Goal: Task Accomplishment & Management: Use online tool/utility

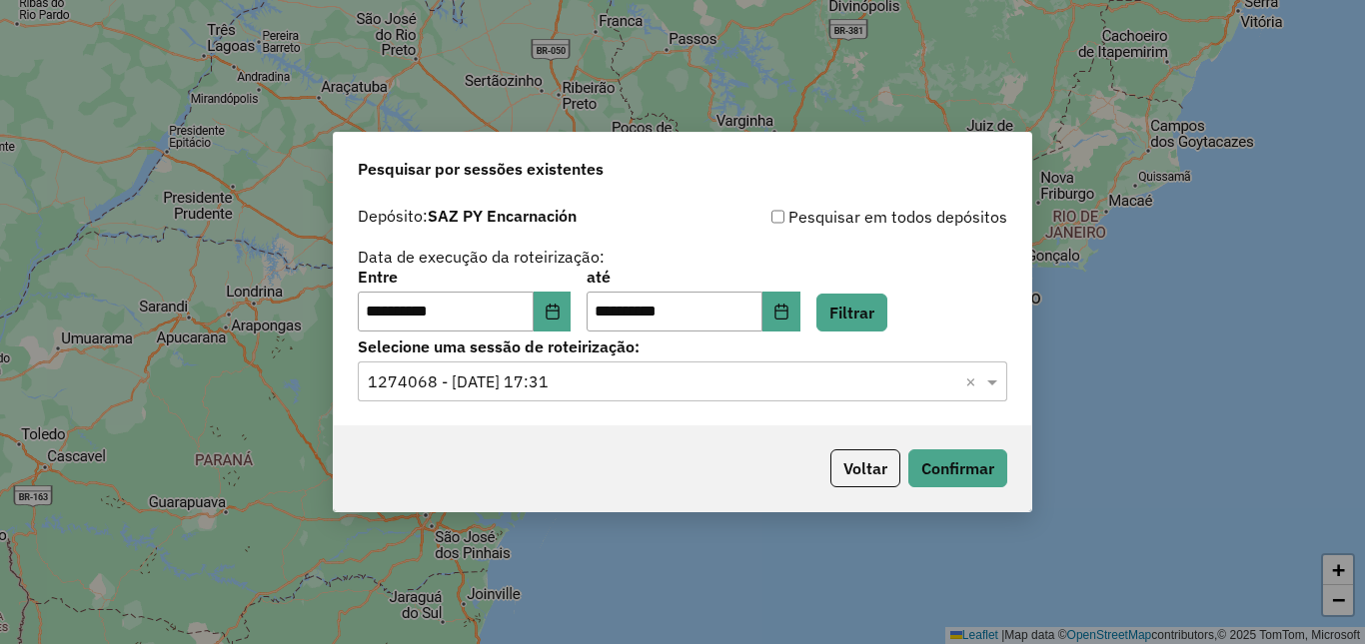
click at [786, 381] on input "text" at bounding box center [662, 383] width 589 height 24
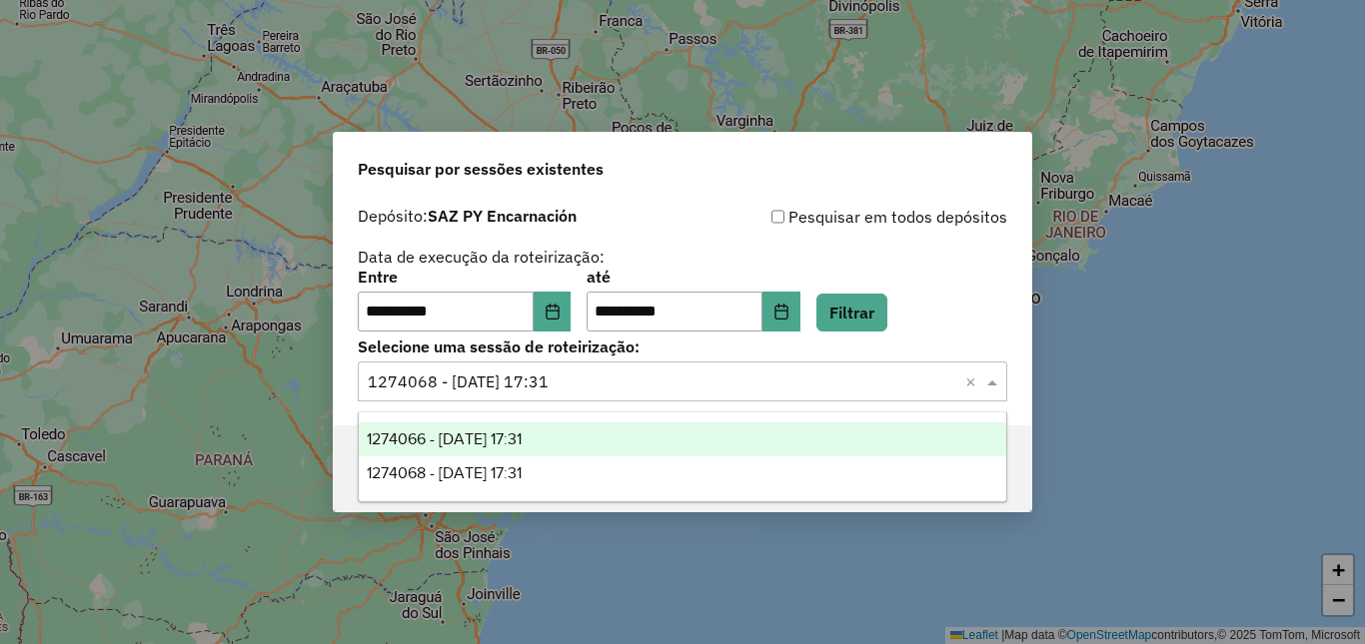
click at [612, 437] on div "1274066 - [DATE] 17:31" at bounding box center [682, 440] width 647 height 34
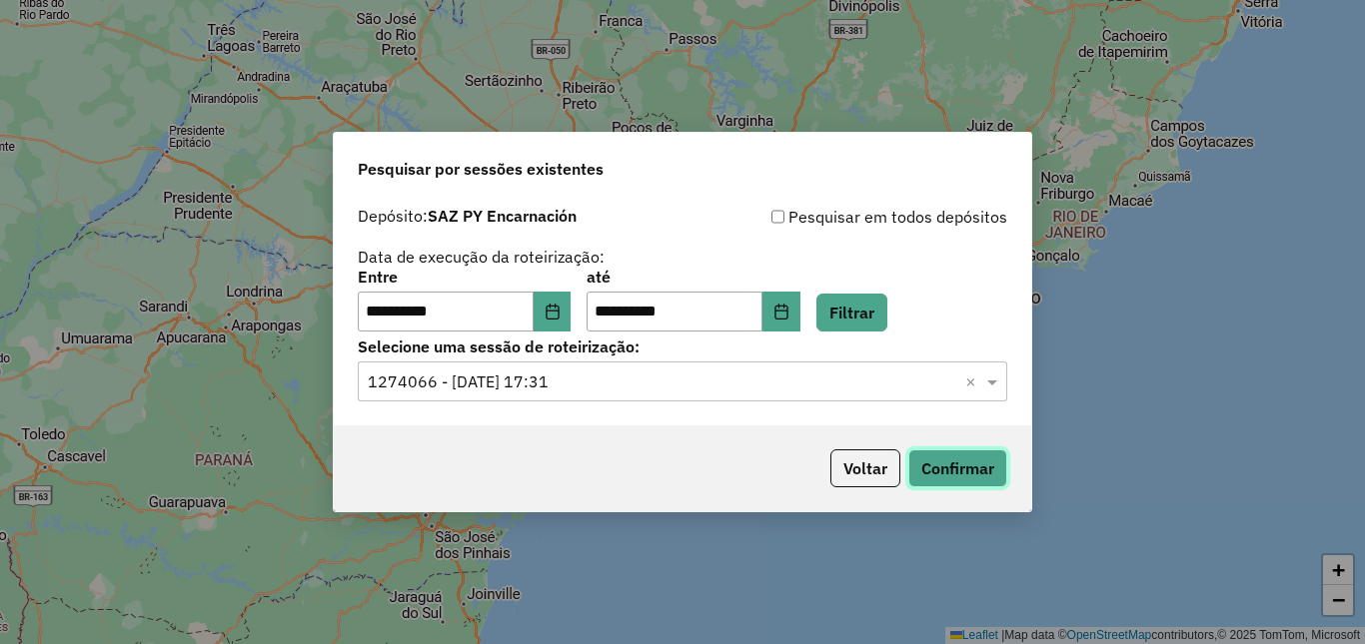
click at [972, 464] on button "Confirmar" at bounding box center [957, 469] width 99 height 38
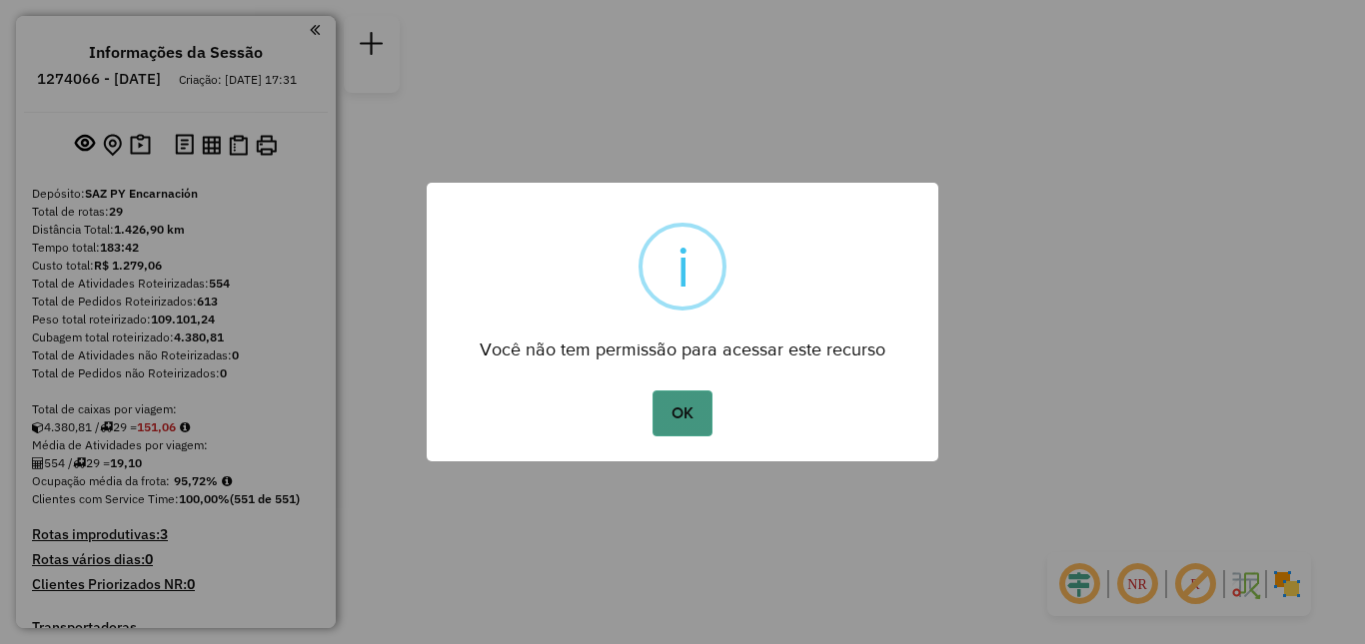
click at [693, 429] on button "OK" at bounding box center [681, 414] width 59 height 46
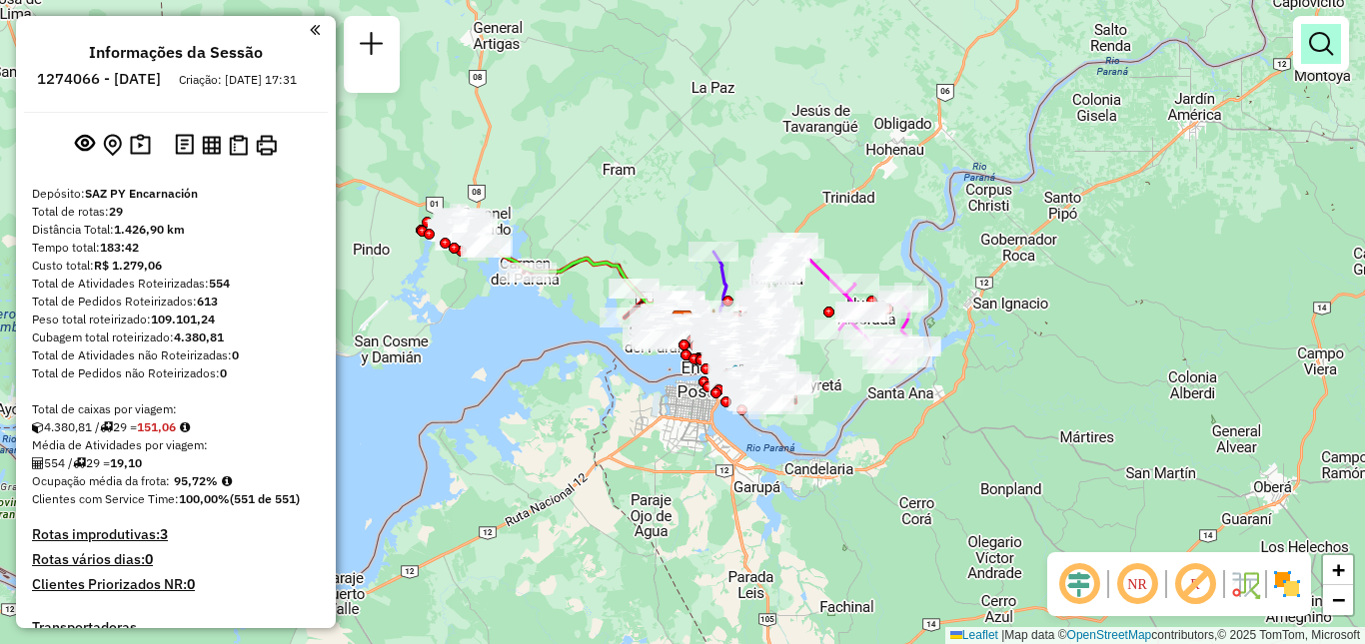
click at [1309, 57] on link at bounding box center [1321, 44] width 40 height 40
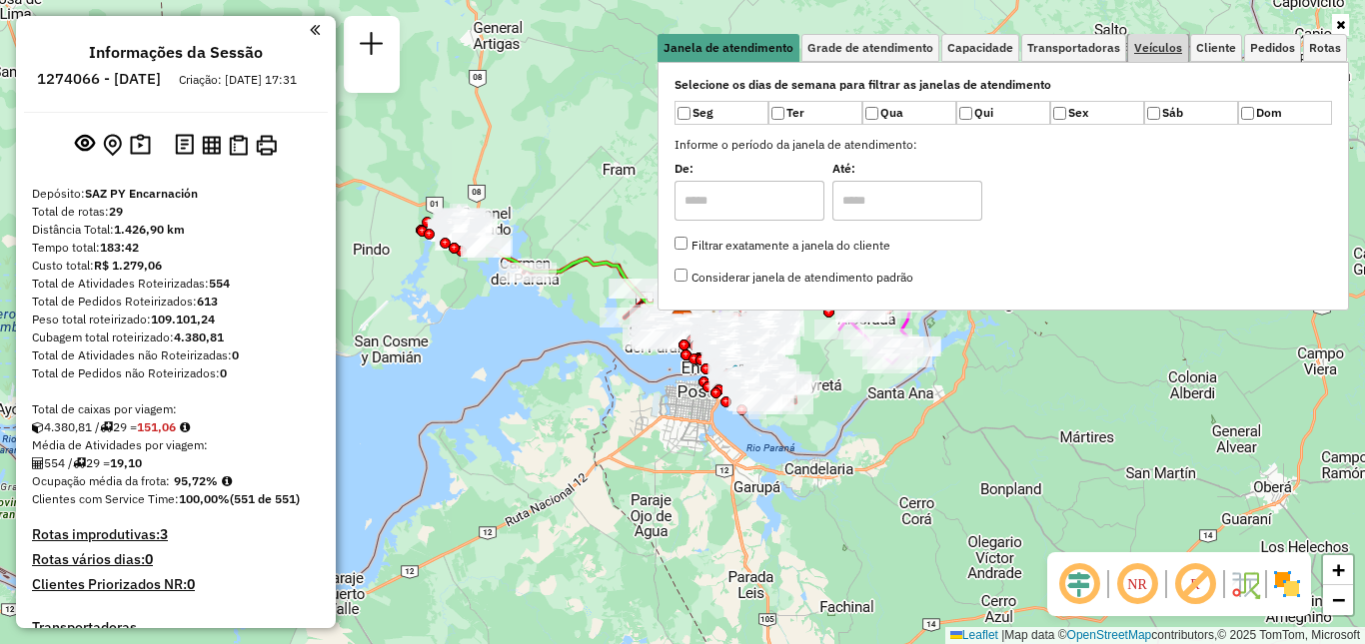
click at [1176, 48] on span "Veículos" at bounding box center [1158, 48] width 48 height 12
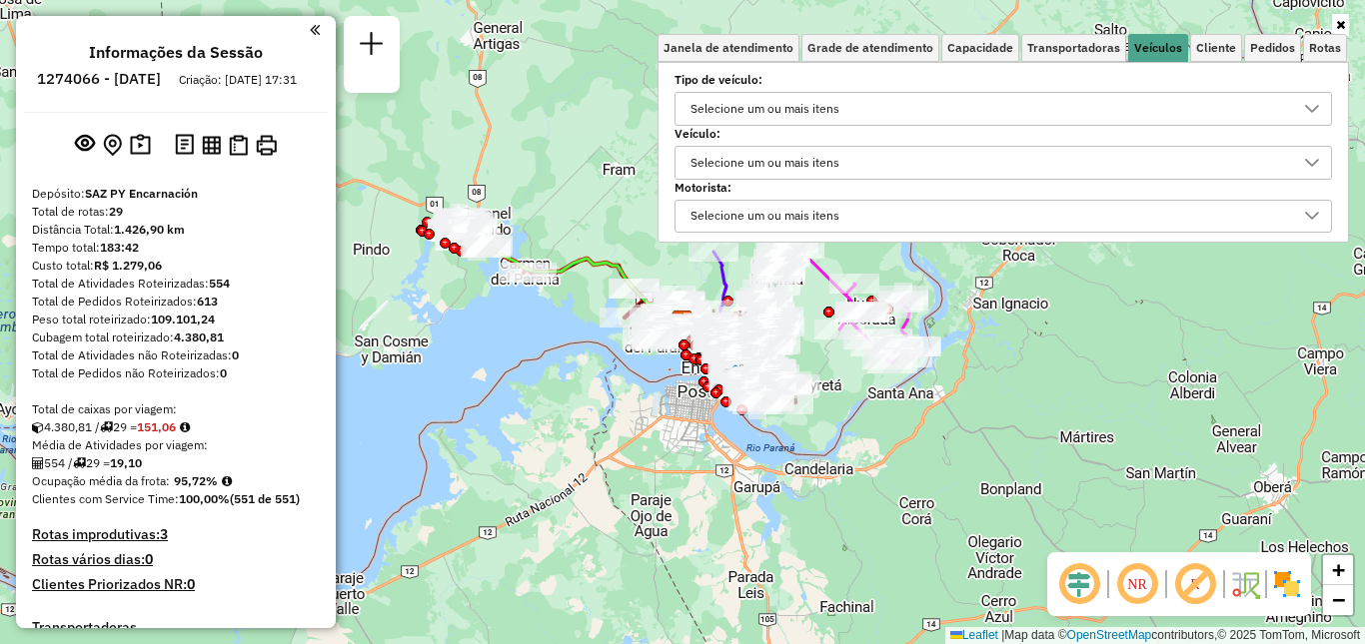
click at [1084, 127] on label "Veículo:" at bounding box center [1002, 134] width 657 height 18
click at [1062, 113] on div "Selecione um ou mais itens" at bounding box center [987, 109] width 609 height 32
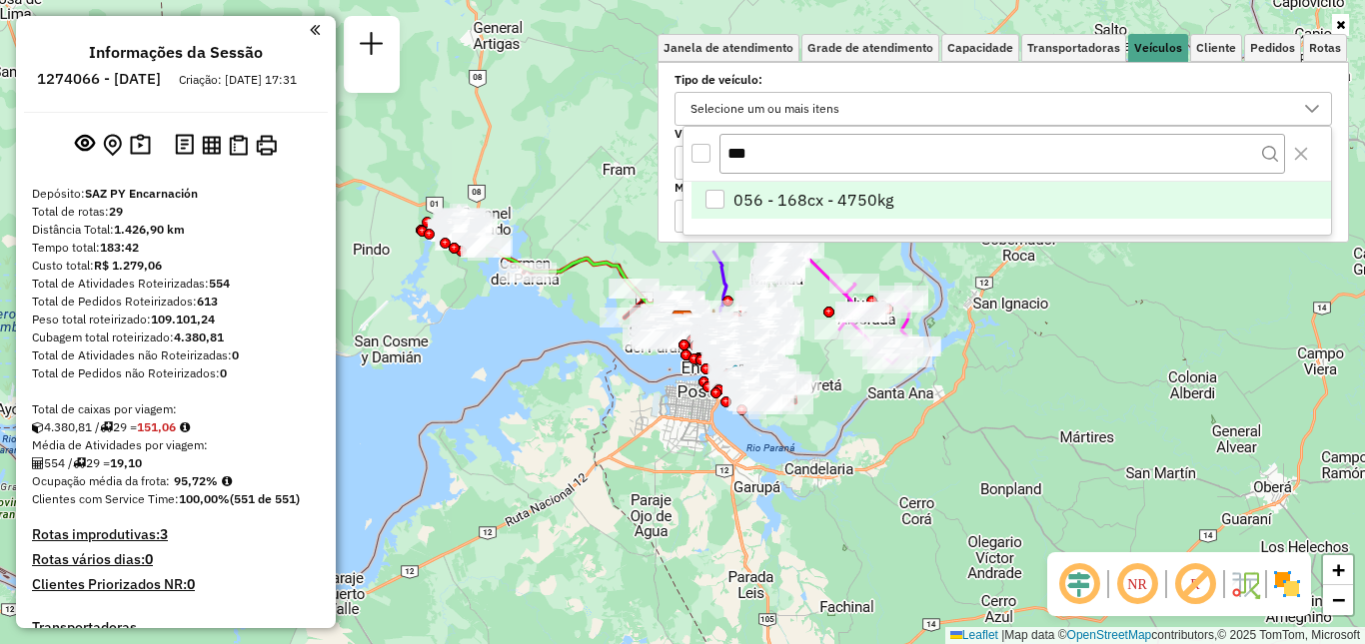
type input "***"
click at [836, 203] on span "056 - 168cx - 4750kg" at bounding box center [813, 200] width 160 height 24
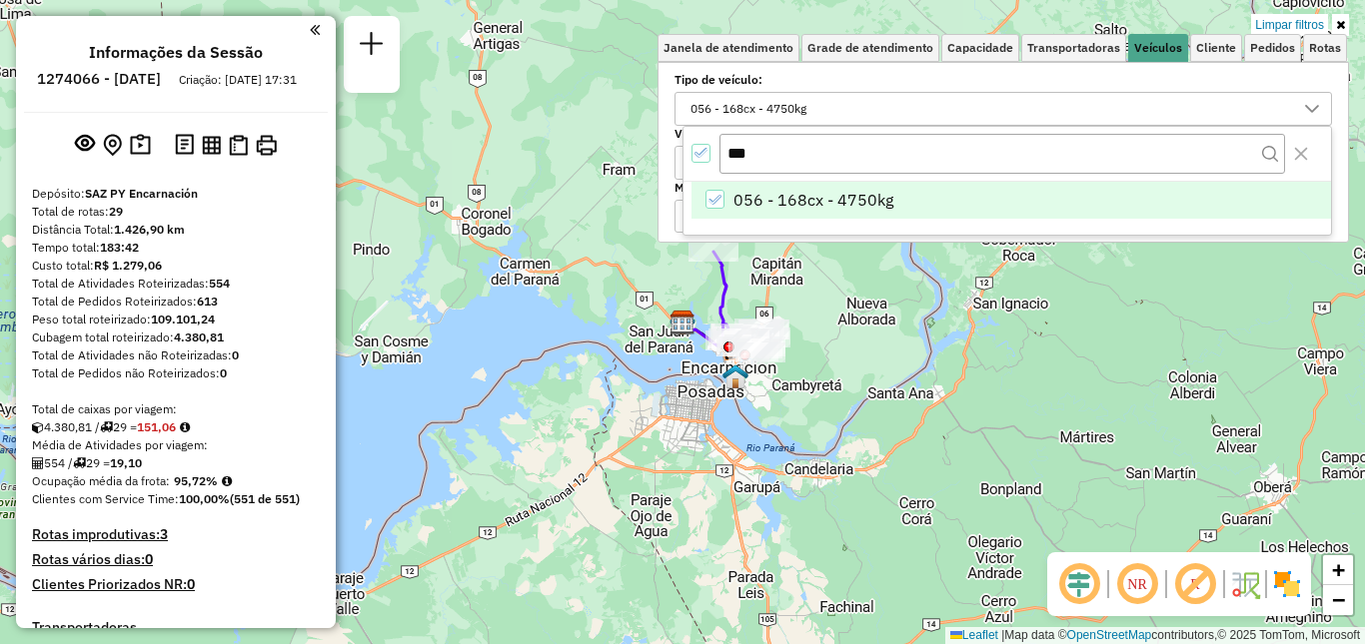
click at [799, 396] on div "Limpar filtros Janela de atendimento Grade de atendimento Capacidade Transporta…" at bounding box center [682, 322] width 1365 height 644
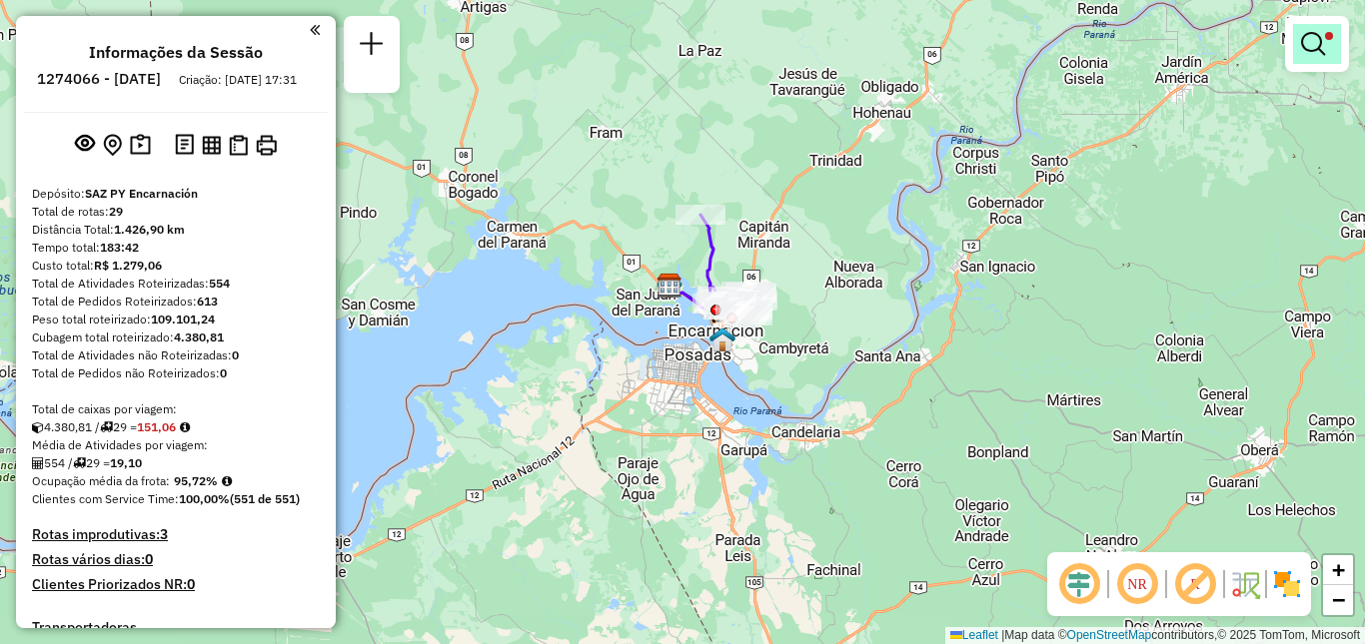
click at [1326, 53] on link at bounding box center [1317, 44] width 48 height 40
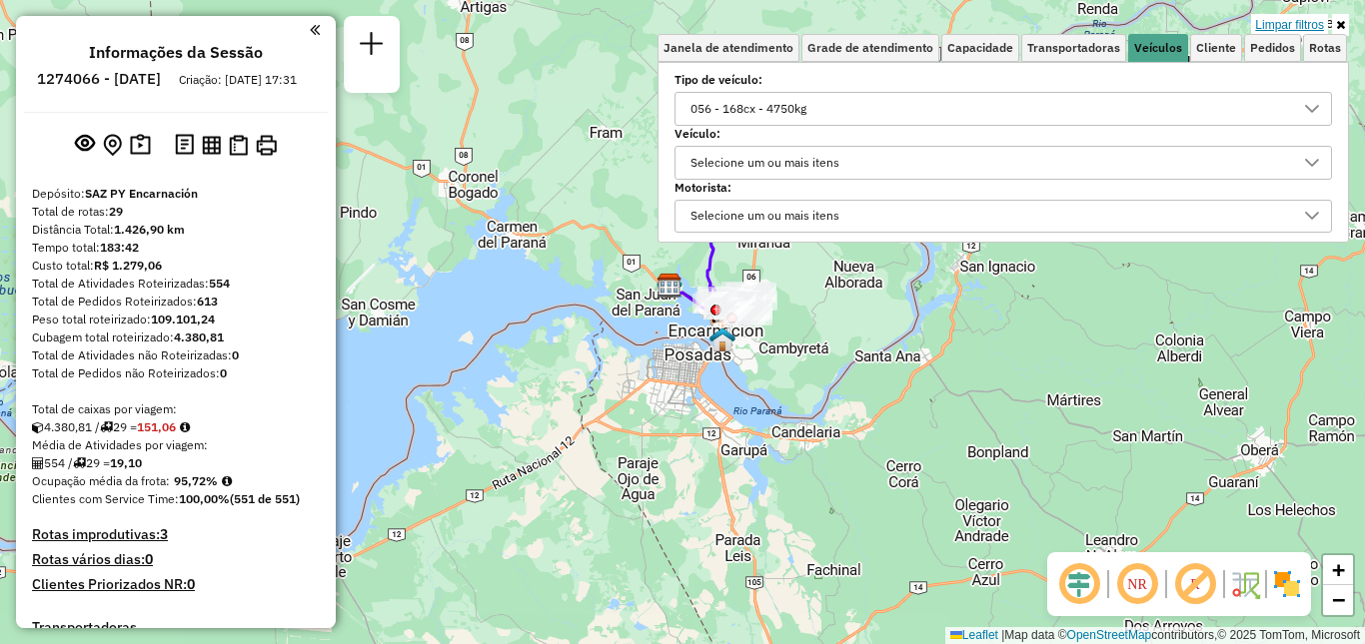
click at [1299, 25] on link "Limpar filtros" at bounding box center [1289, 25] width 77 height 22
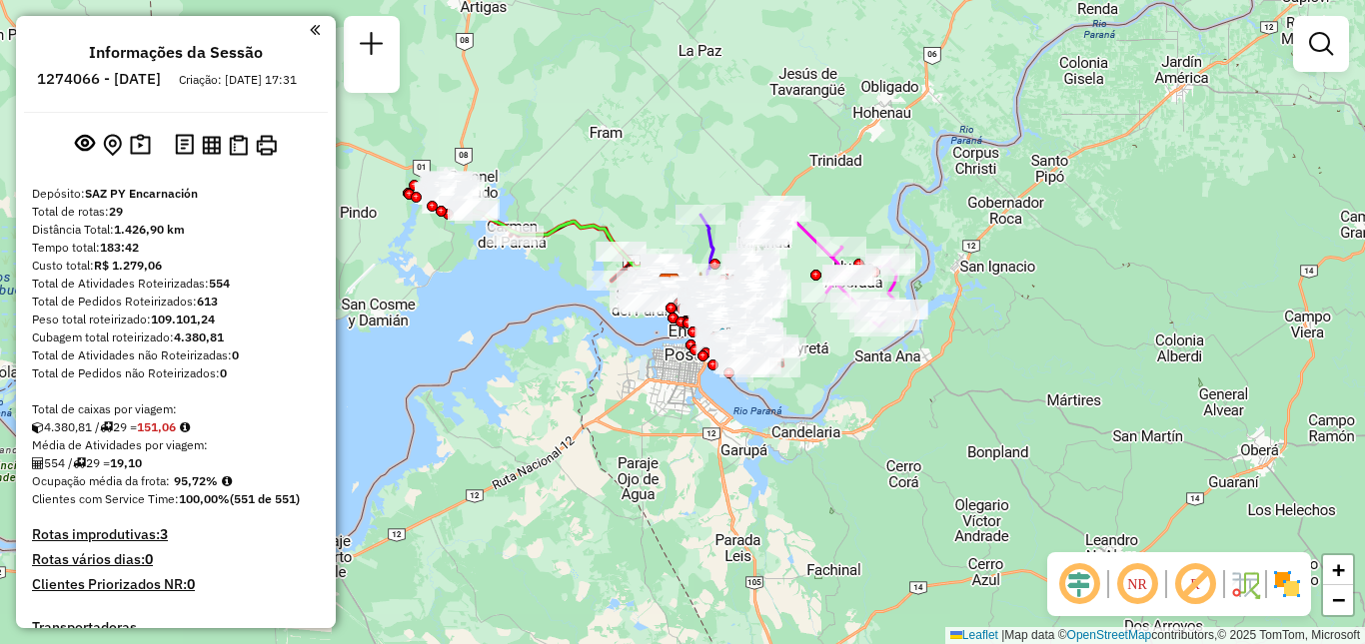
click at [601, 372] on div "Janela de atendimento Grade de atendimento Capacidade Transportadoras Veículos …" at bounding box center [682, 322] width 1365 height 644
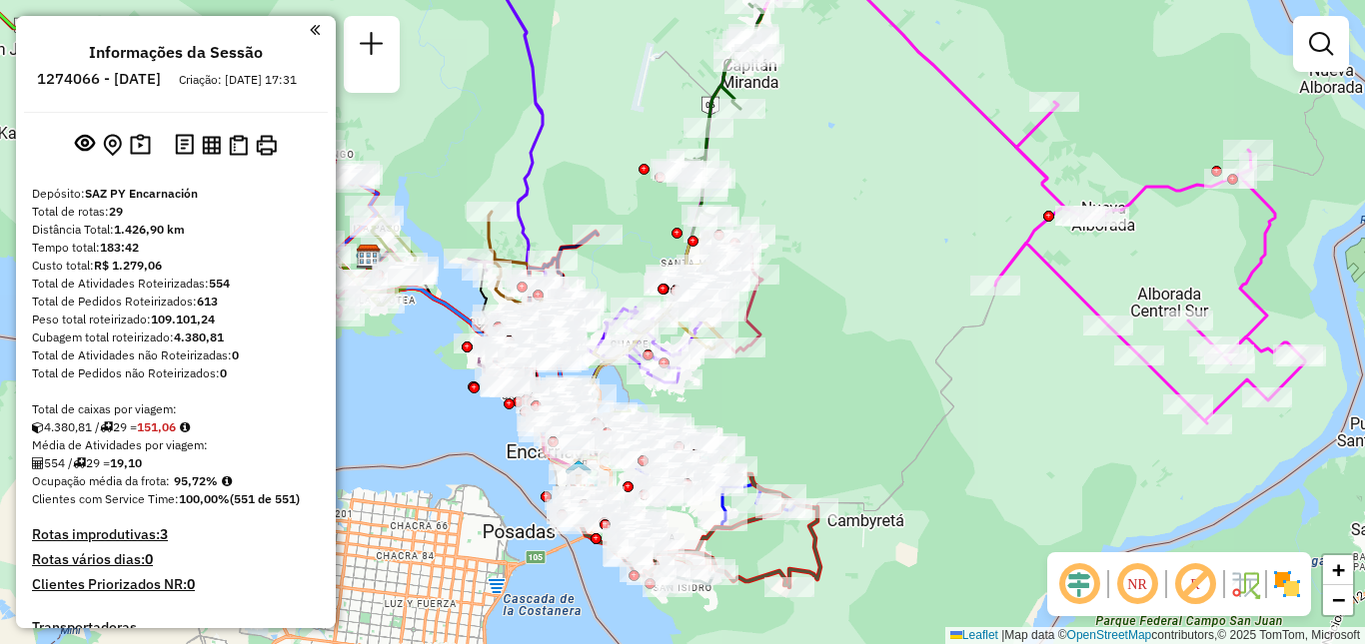
drag, startPoint x: 819, startPoint y: 348, endPoint x: 844, endPoint y: 341, distance: 25.9
click at [844, 341] on div "Janela de atendimento Grade de atendimento Capacidade Transportadoras Veículos …" at bounding box center [682, 322] width 1365 height 644
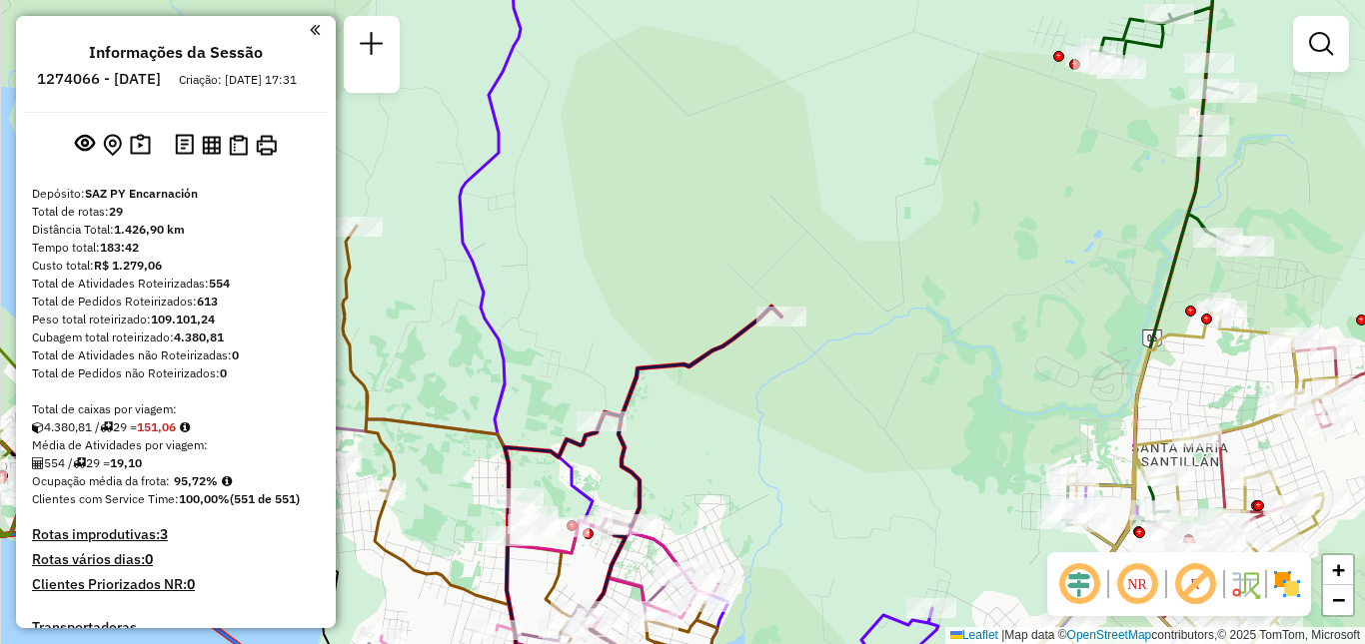
drag, startPoint x: 595, startPoint y: 235, endPoint x: 874, endPoint y: 52, distance: 333.3
click at [874, 52] on div "Janela de atendimento Grade de atendimento Capacidade Transportadoras Veículos …" at bounding box center [682, 322] width 1365 height 644
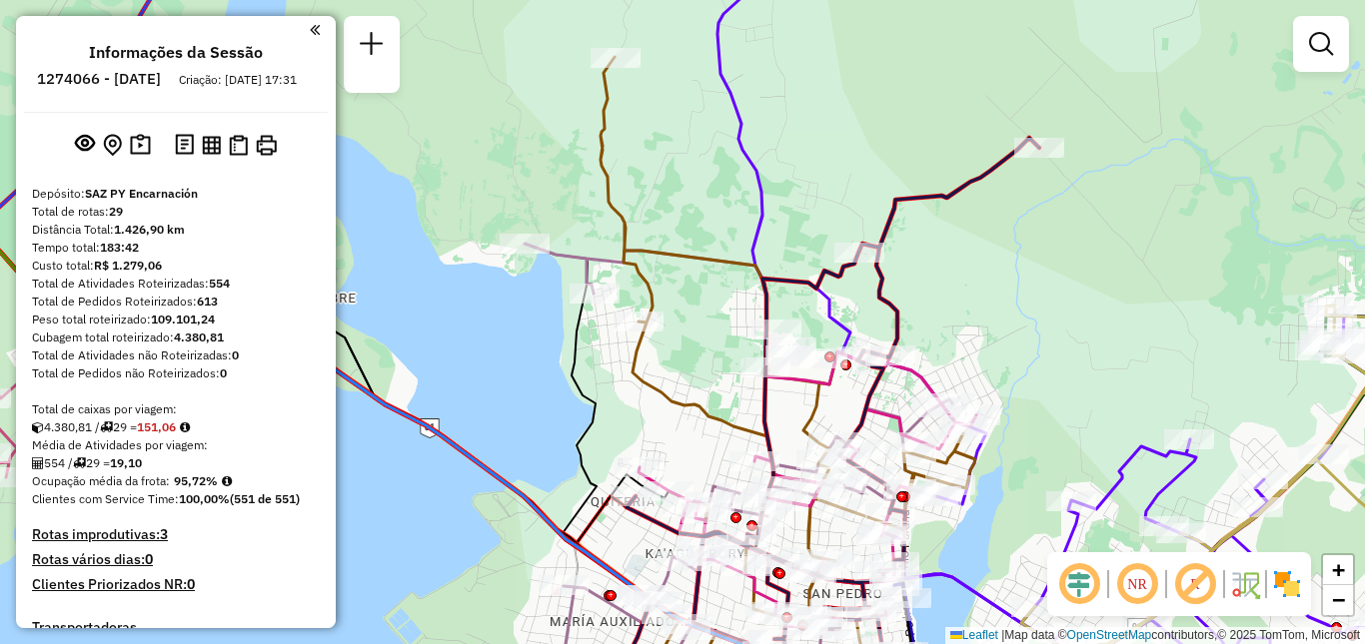
click at [607, 103] on icon at bounding box center [787, 377] width 375 height 641
select select "**********"
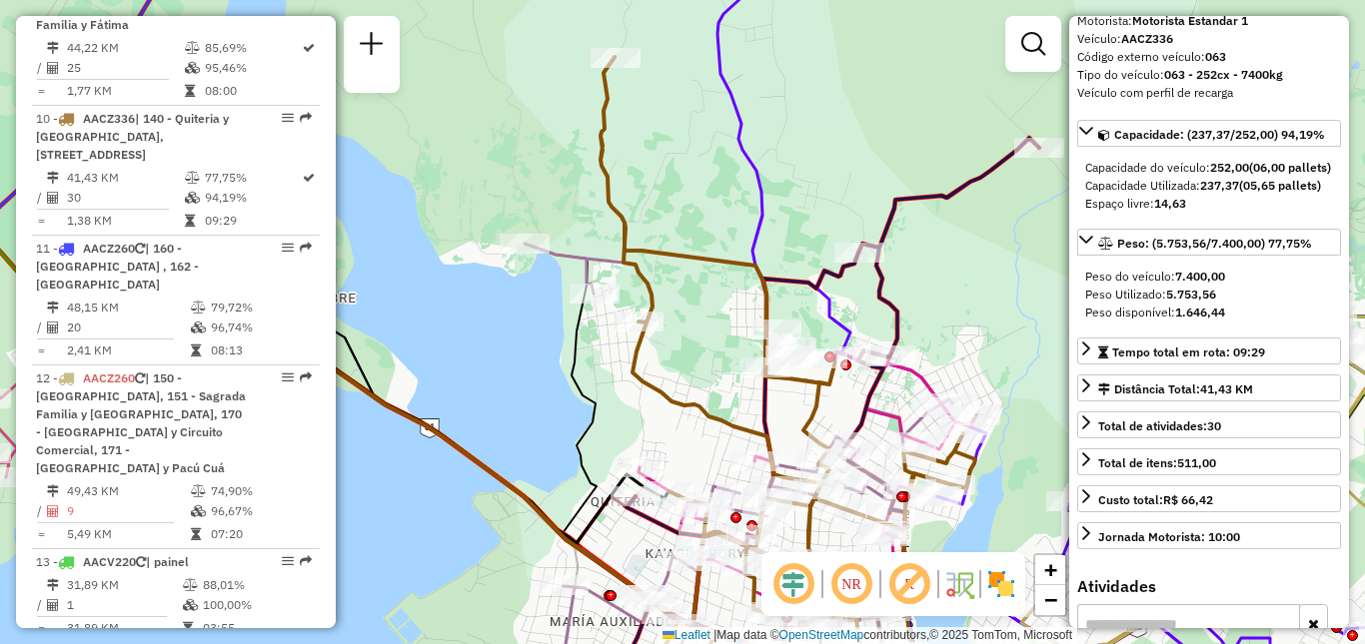
scroll to position [400, 0]
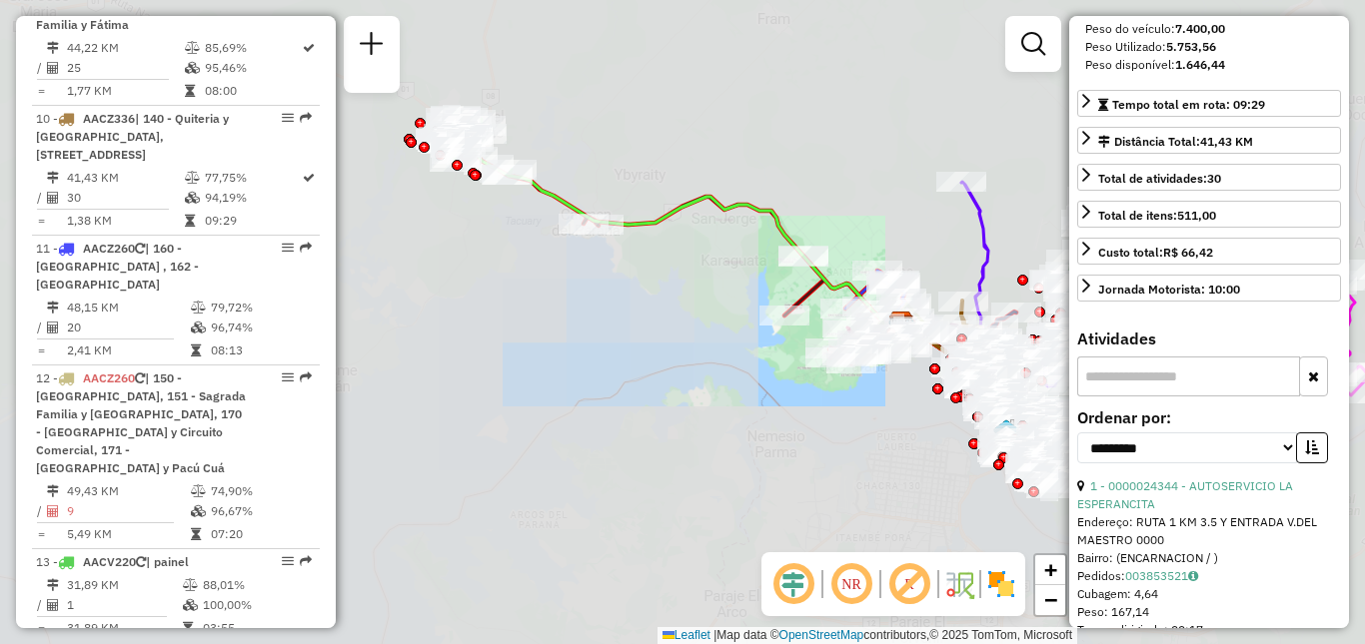
drag, startPoint x: 984, startPoint y: 249, endPoint x: 848, endPoint y: 268, distance: 137.2
click at [961, 268] on icon at bounding box center [1014, 284] width 107 height 205
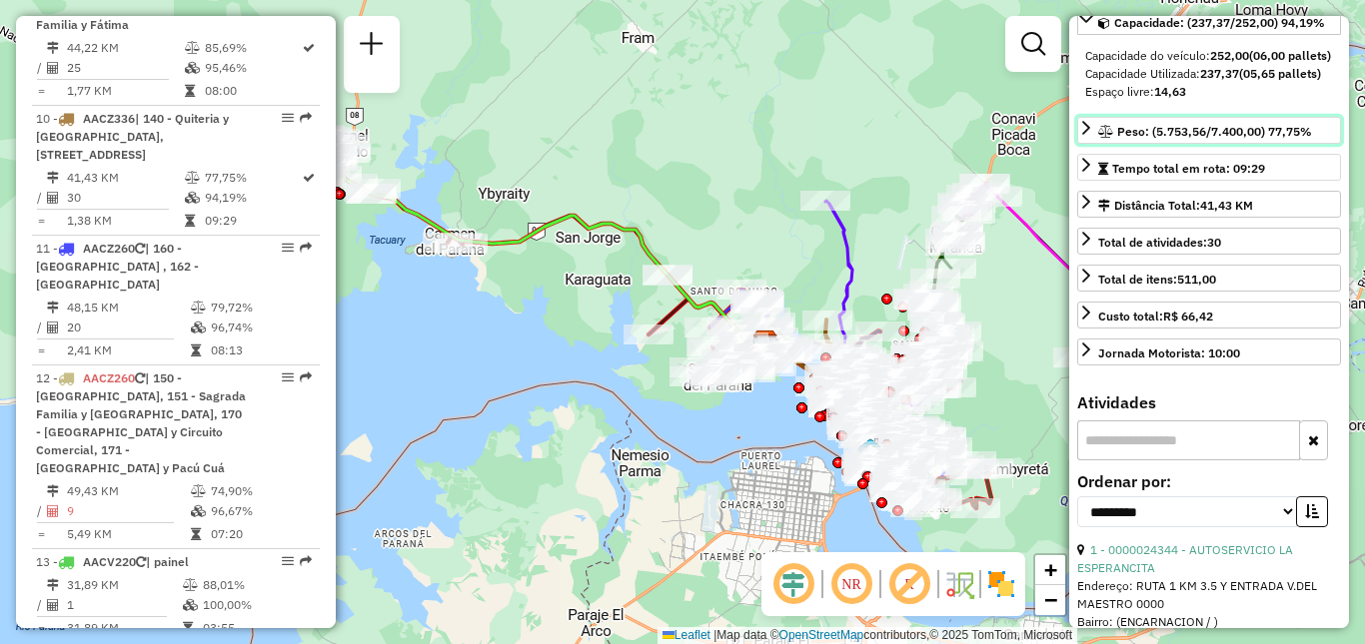
scroll to position [300, 0]
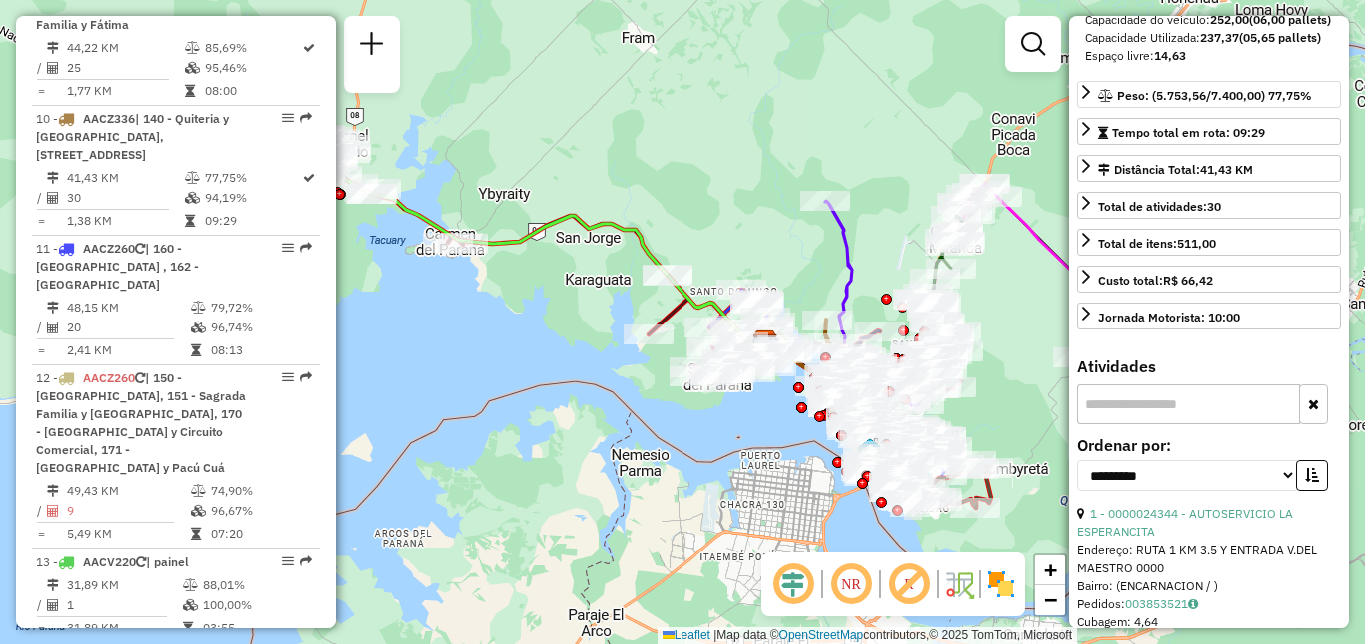
click at [770, 183] on div "Janela de atendimento Grade de atendimento Capacidade Transportadoras Veículos …" at bounding box center [682, 322] width 1365 height 644
